Goal: Find specific page/section: Find specific page/section

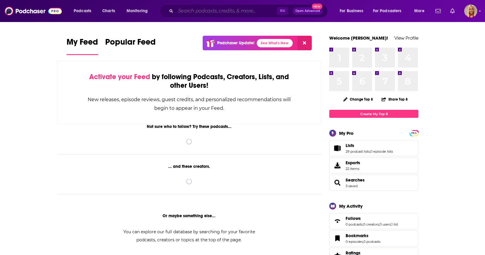
click at [248, 8] on input "Search podcasts, credits, & more..." at bounding box center [226, 11] width 101 height 10
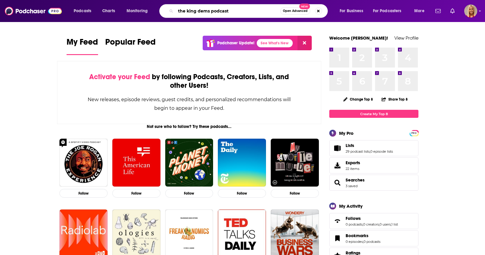
type input "the king dems podcast"
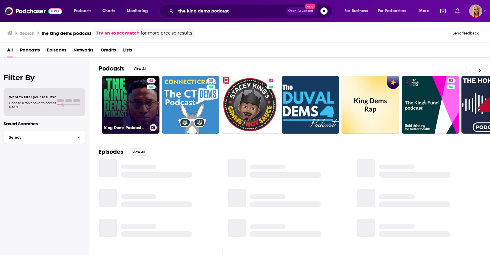
click at [137, 109] on link "42 King Dems Podcast | Growth Mindset, Leadership, AI and Business Insights" at bounding box center [131, 105] width 58 height 58
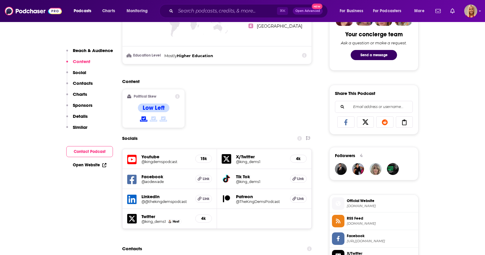
scroll to position [312, 0]
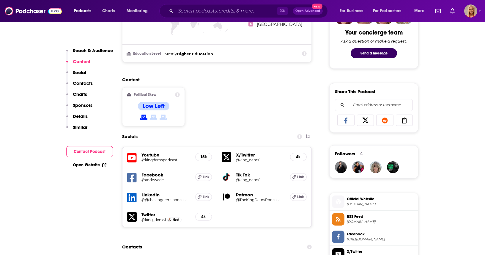
click at [154, 155] on h5 "Youtube" at bounding box center [165, 155] width 49 height 6
click at [154, 160] on h5 "@kingdemspodcast" at bounding box center [165, 160] width 49 height 4
